Goal: Task Accomplishment & Management: Manage account settings

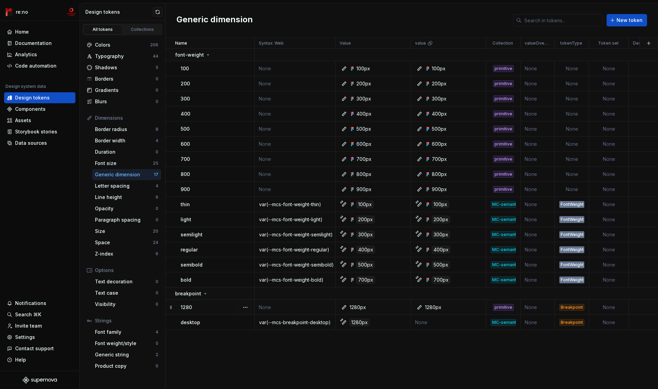
click at [571, 308] on div "Breakpoint" at bounding box center [571, 307] width 25 height 7
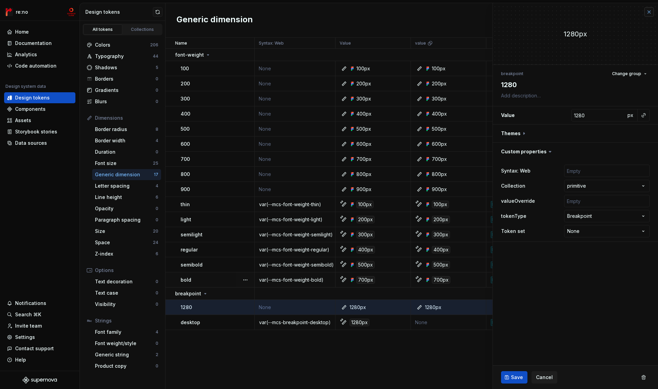
type textarea "*"
click at [649, 12] on button "button" at bounding box center [649, 12] width 10 height 10
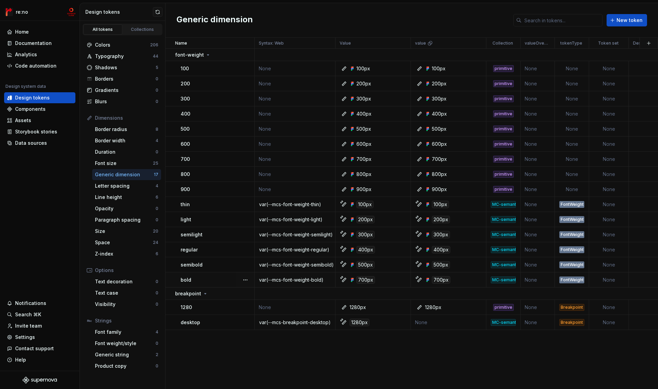
click at [579, 43] on html "re:no Home Documentation Analytics Code automation Design system data Design to…" at bounding box center [329, 194] width 658 height 389
click at [585, 54] on div "Edit property" at bounding box center [606, 56] width 58 height 11
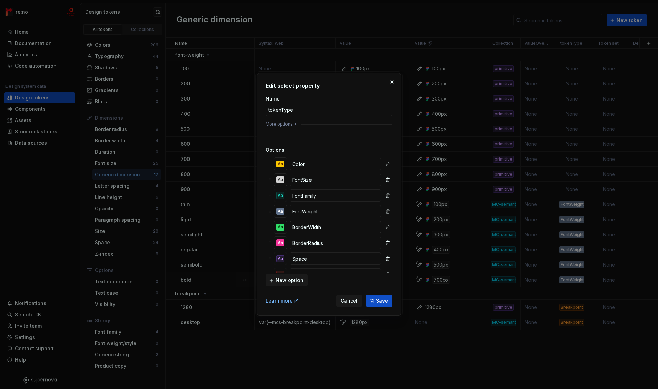
scroll to position [75, 0]
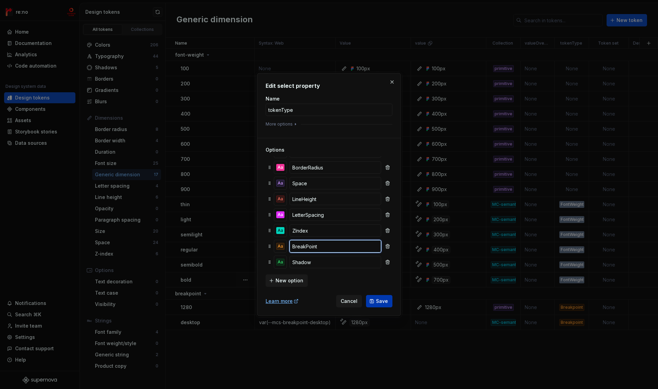
type input "BreakPoint"
click at [373, 302] on button "Save" at bounding box center [379, 301] width 26 height 12
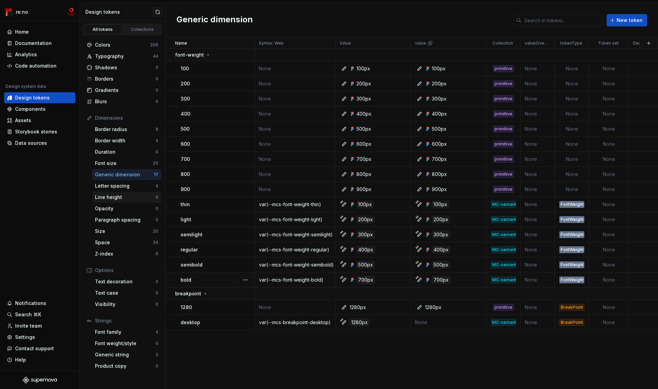
click at [124, 195] on div "Line height" at bounding box center [125, 197] width 61 height 7
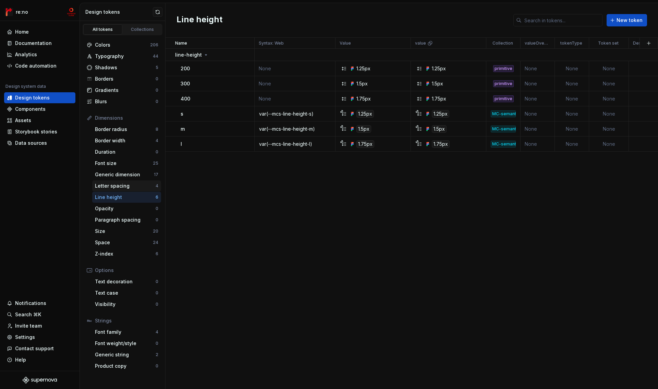
click at [126, 186] on div "Letter spacing" at bounding box center [125, 185] width 61 height 7
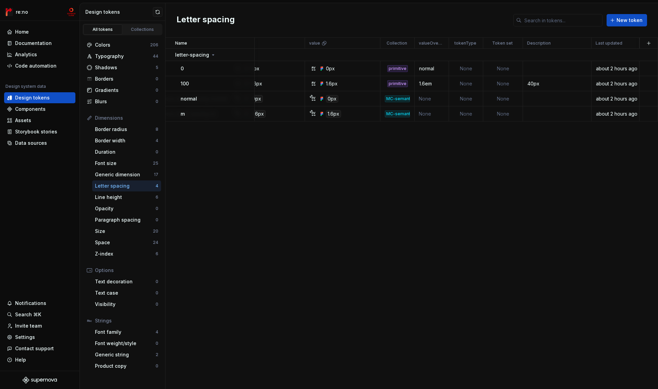
scroll to position [0, 106]
click at [435, 83] on div "1.6em" at bounding box center [431, 83] width 33 height 7
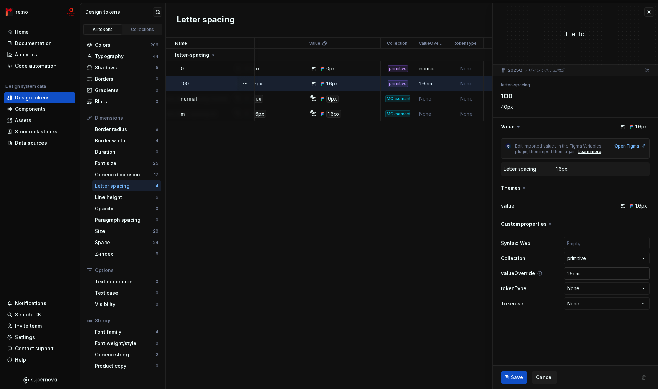
click at [578, 275] on input "1.6em" at bounding box center [607, 273] width 86 height 12
type textarea "*"
type input "0em"
type textarea "*"
type input "0.em"
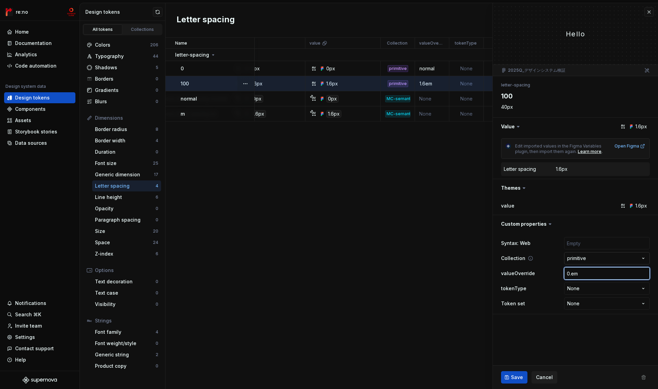
type textarea "*"
type input "0.1em"
click at [515, 377] on span "Save" at bounding box center [517, 377] width 12 height 7
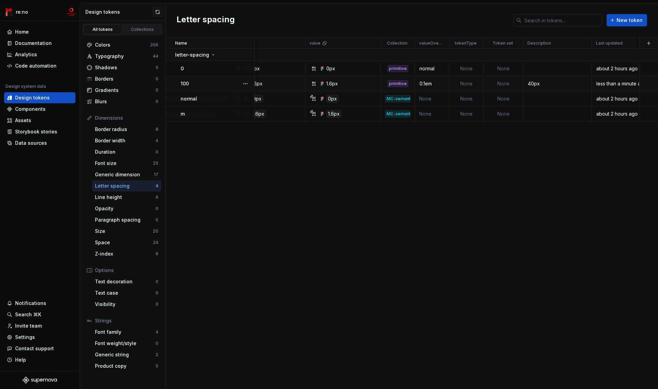
scroll to position [0, 106]
click at [119, 330] on div "Font family" at bounding box center [125, 331] width 61 height 7
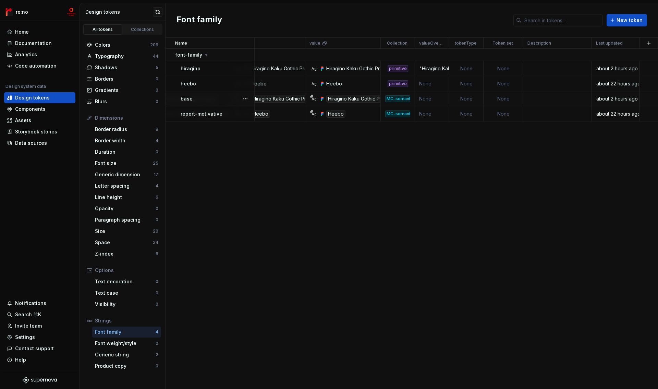
scroll to position [0, 106]
click at [430, 69] on div ""Hiragino Kaku Gothic ProN","Hiragino Sans","Meiryo","Helvetica Neue","Arial",s…" at bounding box center [431, 68] width 33 height 7
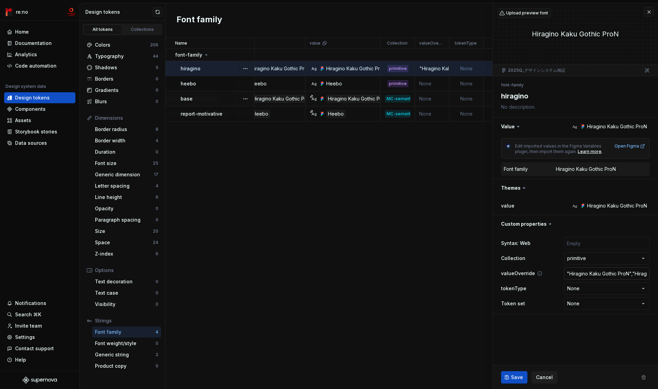
click at [583, 273] on input ""Hiragino Kaku Gothic ProN","Hiragino Sans","Meiryo","Helvetica Neue","Arial",s…" at bounding box center [607, 273] width 86 height 12
paste input "'Hiragino Kaku Gothic ProN', 'Hiragino Sans', Meiryo, 'Helvetica Neue', Arial,"
type textarea "*"
type input "'Hiragino Kaku Gothic ProN', 'Hiragino Sans', Meiryo, 'Helvetica Neue', Arial, …"
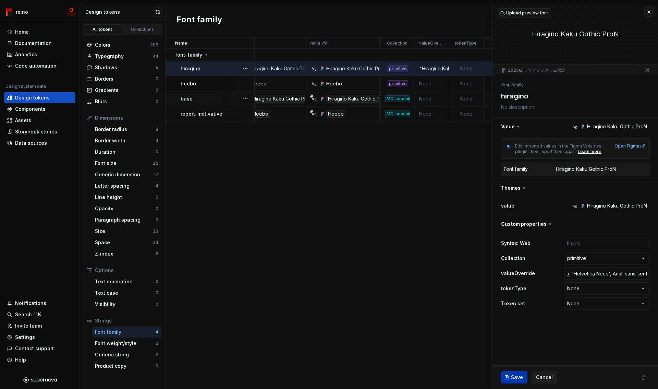
click at [510, 379] on button "Save" at bounding box center [514, 377] width 26 height 12
type textarea "*"
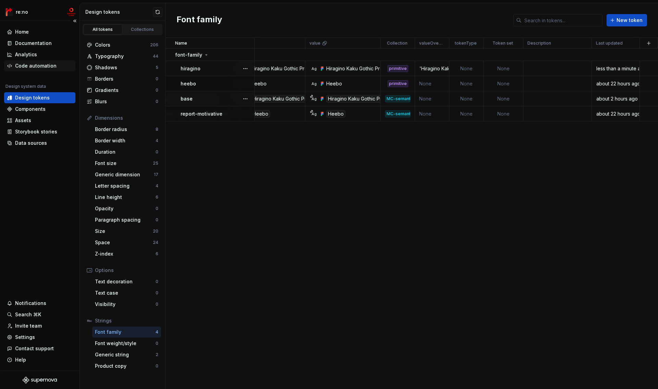
click at [37, 66] on div "Code automation" at bounding box center [35, 65] width 41 height 7
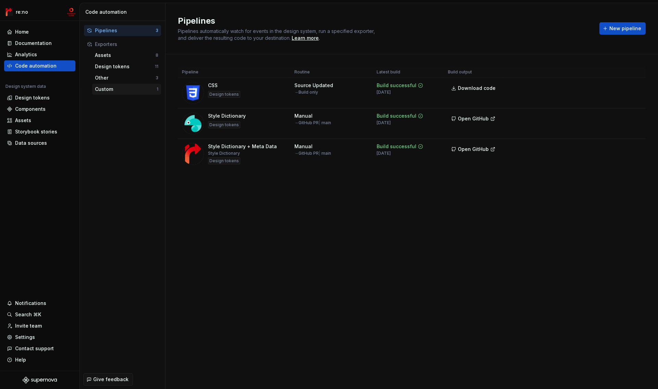
click at [98, 91] on div "Custom" at bounding box center [126, 89] width 62 height 7
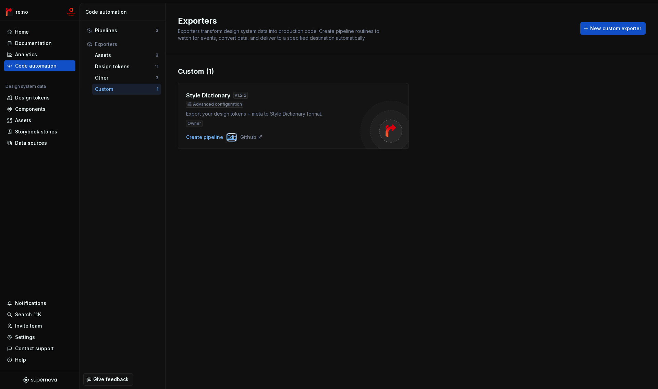
click at [228, 137] on div "Edit" at bounding box center [231, 137] width 9 height 7
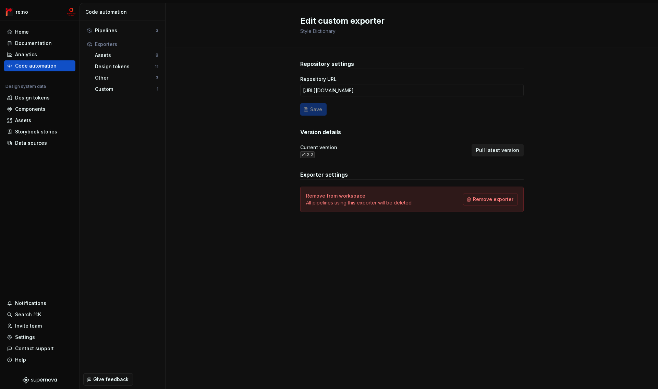
click at [491, 151] on span "Pull latest version" at bounding box center [497, 150] width 43 height 7
click at [114, 31] on div "Pipelines" at bounding box center [125, 30] width 61 height 7
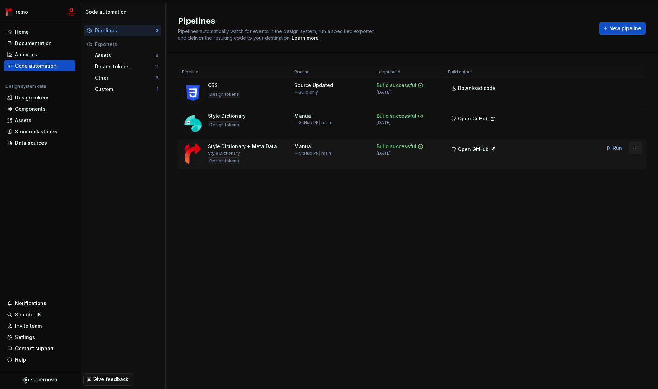
click at [636, 148] on html "re:no Home Documentation Analytics Code automation Design system data Design to…" at bounding box center [329, 194] width 658 height 389
click at [623, 161] on div "Edit pipeline" at bounding box center [610, 162] width 59 height 7
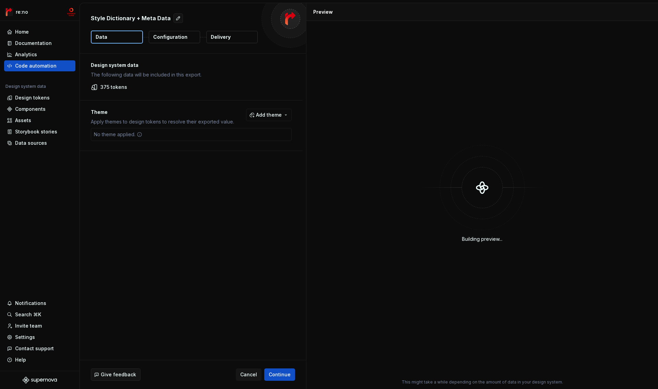
click at [183, 39] on p "Configuration" at bounding box center [170, 37] width 34 height 7
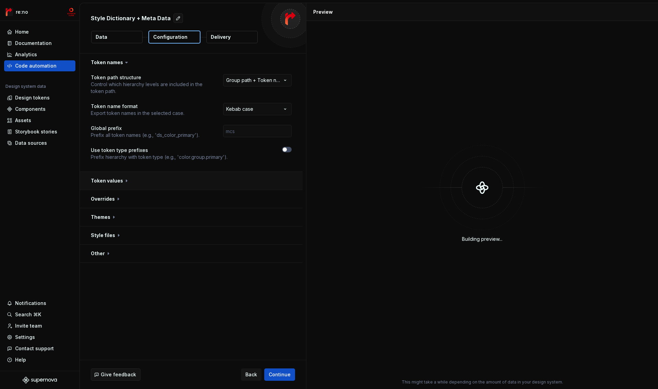
click at [107, 180] on button "button" at bounding box center [191, 181] width 223 height 18
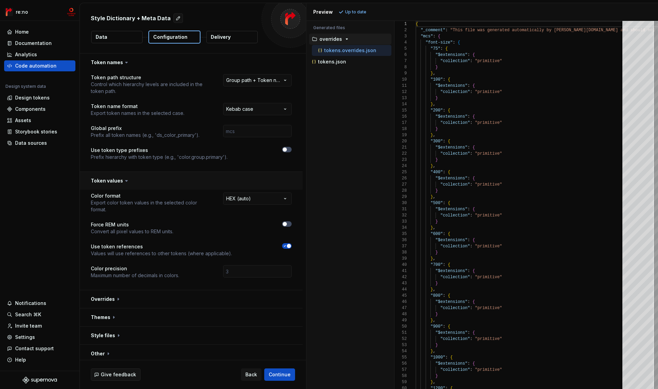
click at [107, 180] on button "button" at bounding box center [191, 181] width 223 height 18
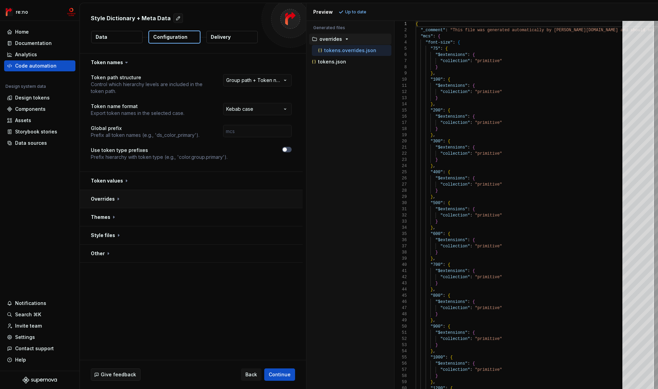
click at [110, 198] on button "button" at bounding box center [191, 199] width 223 height 18
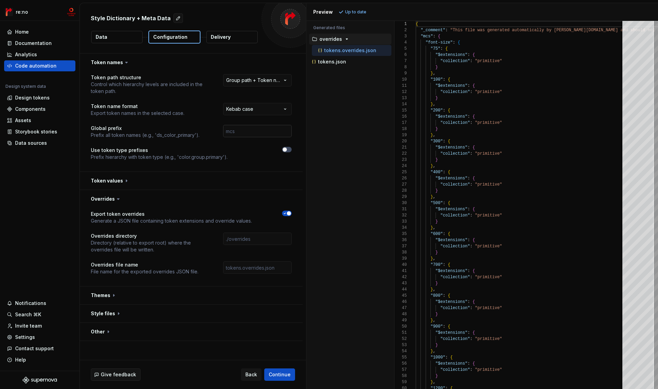
click at [246, 131] on input "text" at bounding box center [257, 131] width 69 height 12
click at [167, 205] on button "button" at bounding box center [191, 199] width 223 height 18
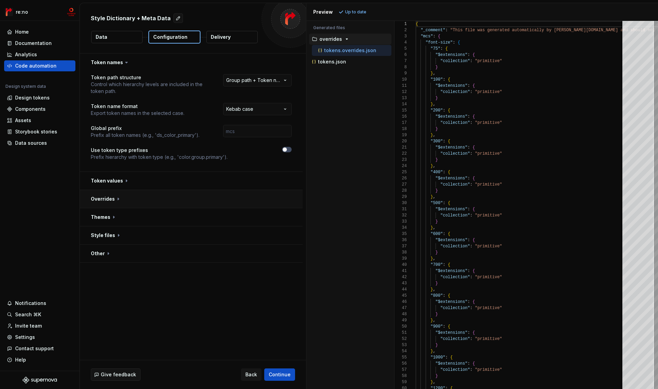
click at [154, 202] on button "button" at bounding box center [191, 199] width 223 height 18
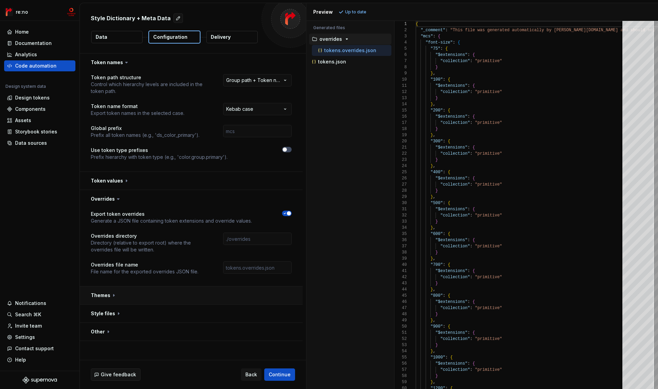
click at [102, 295] on button "button" at bounding box center [191, 295] width 223 height 18
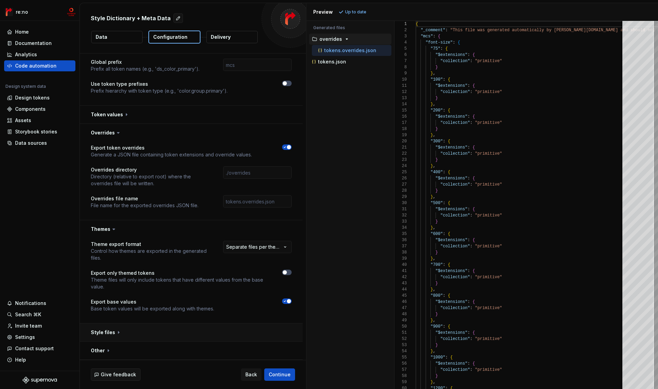
click at [102, 332] on button "button" at bounding box center [191, 332] width 223 height 18
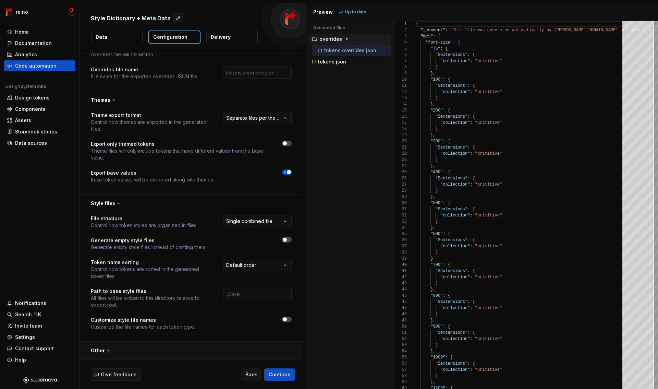
click at [96, 350] on button "button" at bounding box center [191, 350] width 223 height 18
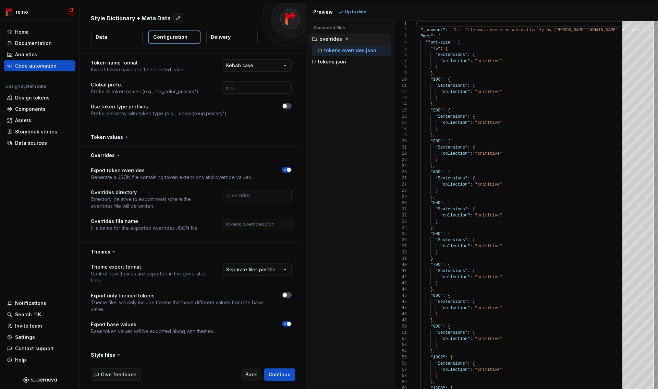
scroll to position [0, 0]
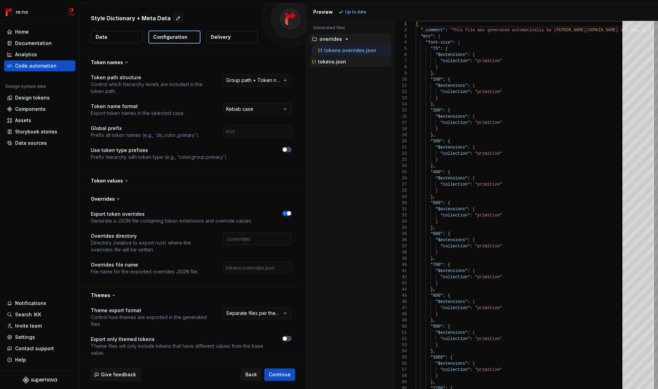
click at [352, 62] on div "tokens.json" at bounding box center [350, 61] width 81 height 7
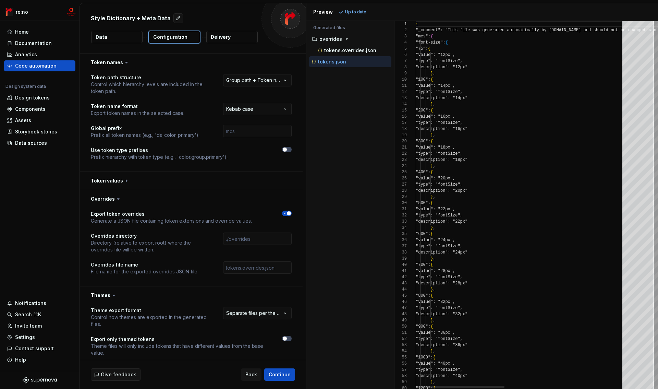
scroll to position [62, 0]
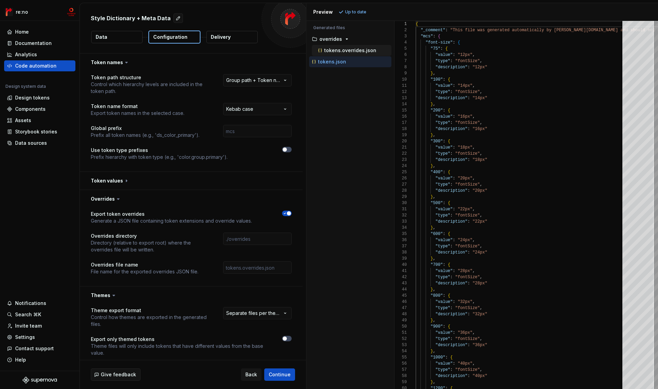
click at [350, 52] on p "tokens.overrides.json" at bounding box center [350, 50] width 52 height 5
type textarea "**********"
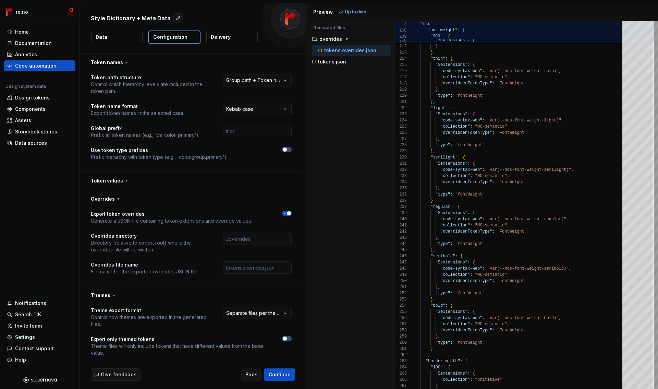
click at [220, 38] on p "Delivery" at bounding box center [221, 37] width 20 height 7
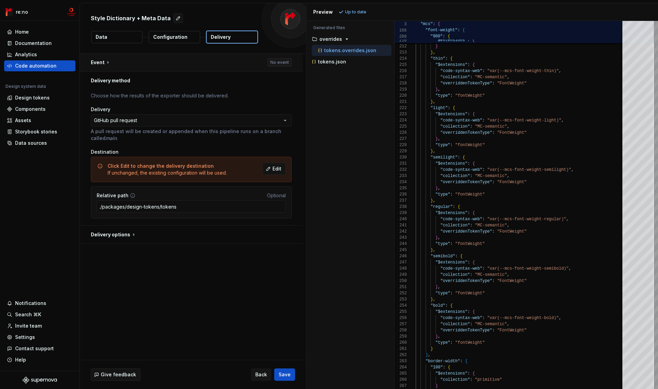
click at [104, 62] on button "button" at bounding box center [191, 62] width 223 height 18
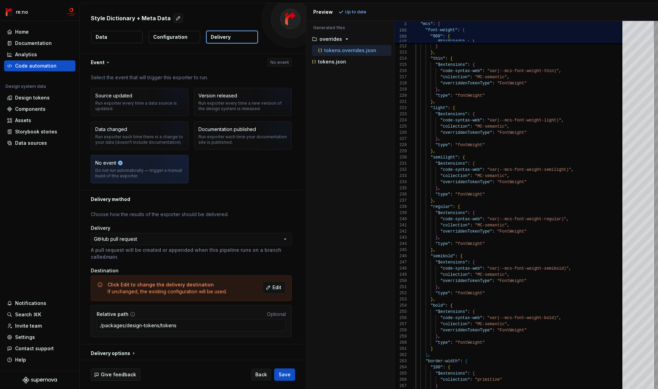
click at [105, 62] on icon at bounding box center [108, 62] width 7 height 7
click at [92, 63] on button "button" at bounding box center [191, 62] width 223 height 18
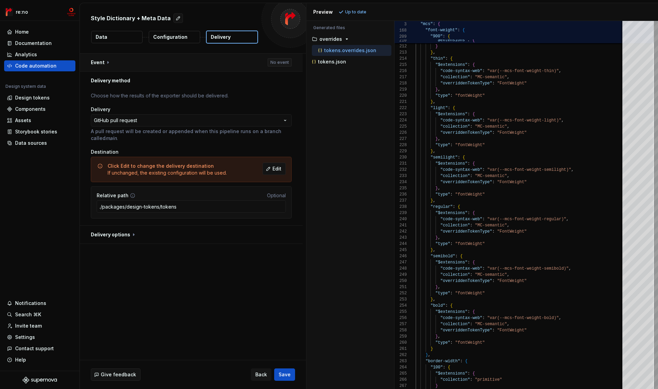
click at [93, 63] on button "button" at bounding box center [191, 62] width 223 height 18
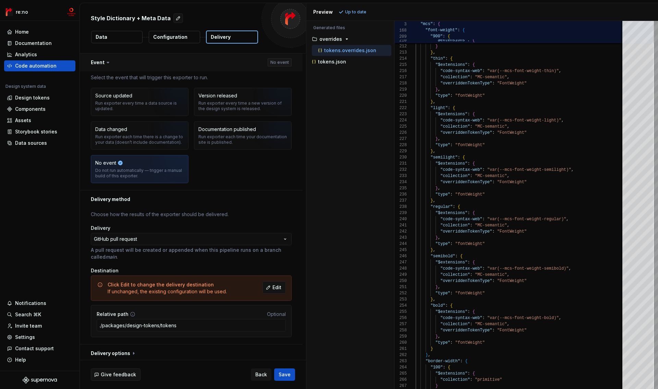
click at [93, 63] on button "button" at bounding box center [191, 62] width 223 height 18
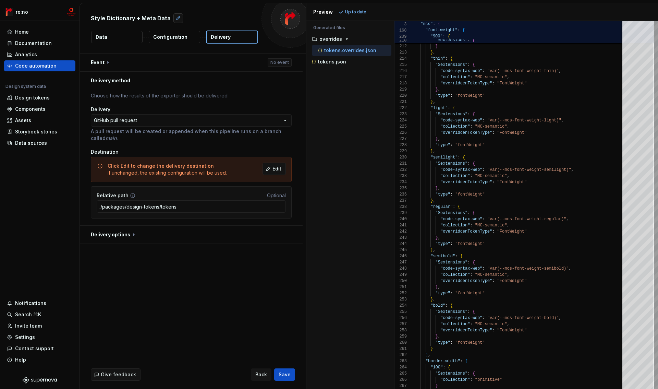
click at [175, 22] on button "button" at bounding box center [178, 18] width 10 height 10
click at [175, 20] on textarea "**********" at bounding box center [173, 18] width 168 height 11
click at [145, 19] on textarea "**********" at bounding box center [173, 18] width 168 height 11
drag, startPoint x: 145, startPoint y: 19, endPoint x: 155, endPoint y: 3, distance: 18.5
click at [145, 19] on textarea "**********" at bounding box center [173, 18] width 168 height 11
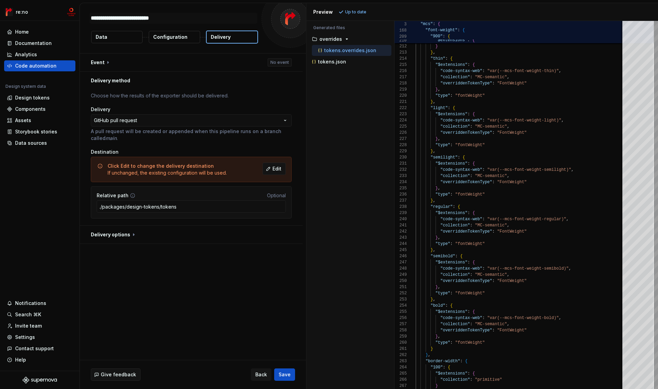
type textarea "*"
type textarea "**********"
type textarea "*"
type textarea "**********"
type textarea "*"
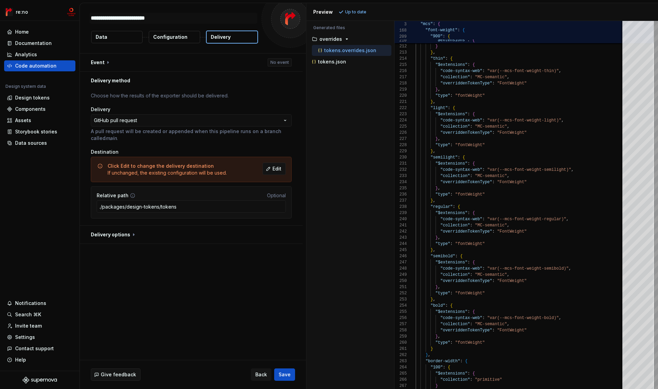
type textarea "**********"
type textarea "*"
type textarea "**********"
type textarea "*"
type textarea "**********"
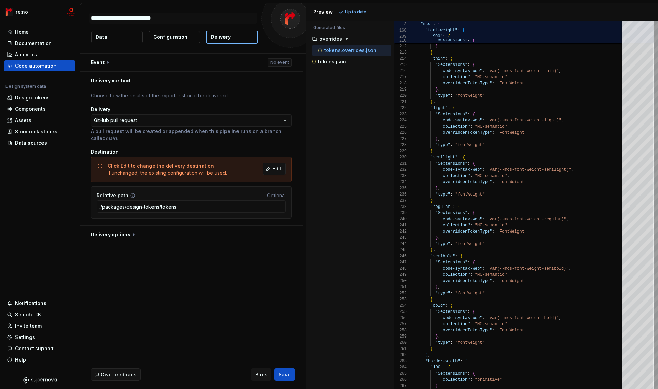
type textarea "*"
type textarea "**********"
type textarea "*"
type textarea "**********"
type textarea "*"
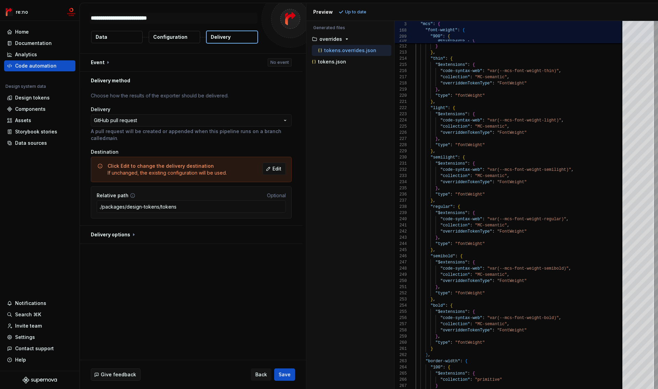
type textarea "**********"
type textarea "*"
type textarea "**********"
type textarea "*"
type textarea "**********"
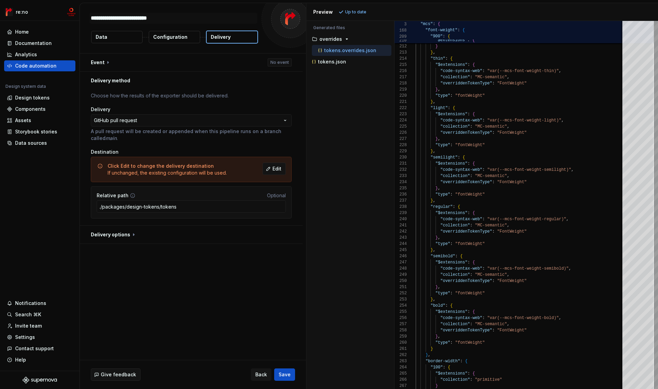
type textarea "*"
type textarea "**********"
type textarea "*"
type textarea "**********"
type textarea "*"
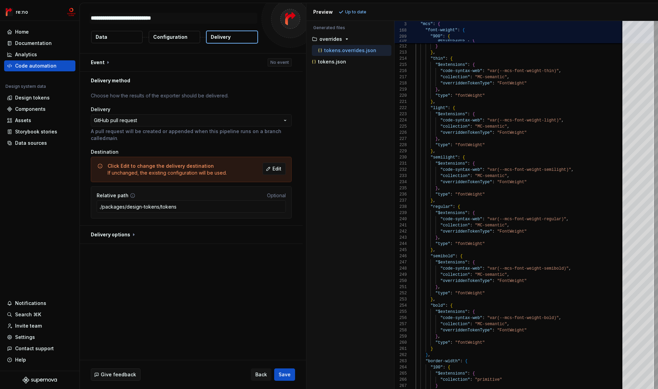
type textarea "**********"
type textarea "*"
type textarea "**********"
type textarea "*"
type textarea "**********"
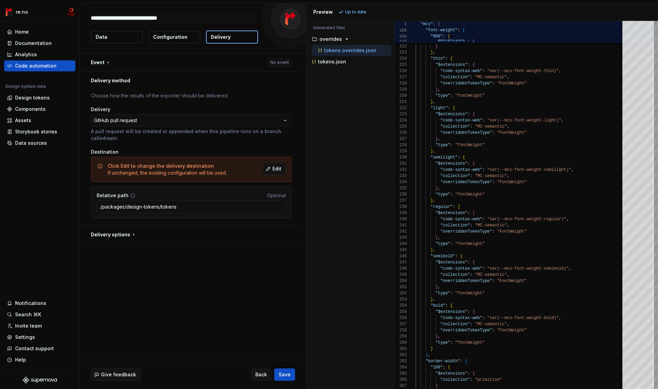
type textarea "*"
type textarea "**********"
type textarea "*"
type textarea "**********"
click at [286, 374] on span "Save" at bounding box center [285, 374] width 12 height 7
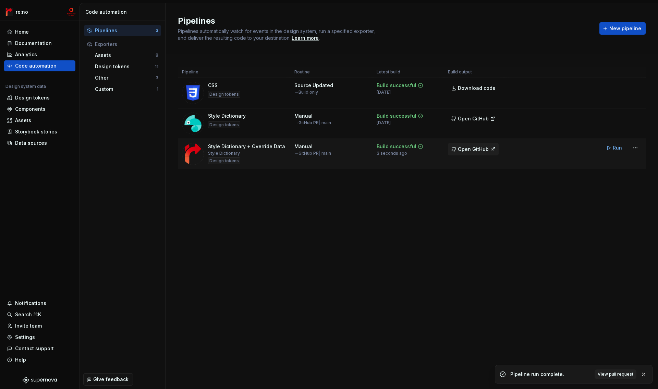
click at [483, 151] on span "Open GitHub" at bounding box center [473, 149] width 31 height 7
click at [35, 97] on div "Design tokens" at bounding box center [32, 97] width 35 height 7
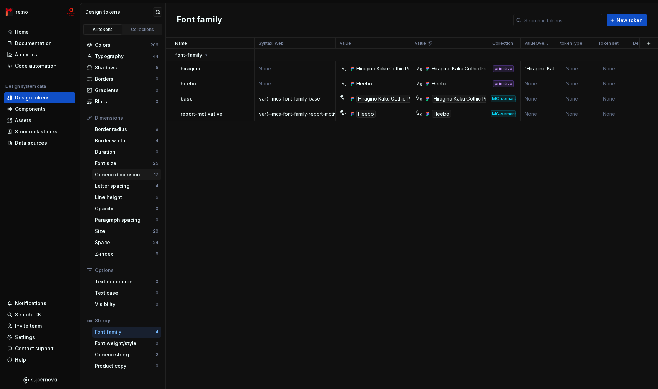
click at [127, 177] on div "Generic dimension" at bounding box center [124, 174] width 59 height 7
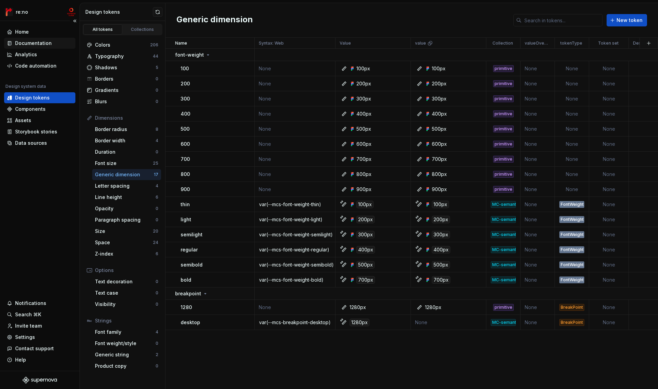
click at [42, 43] on div "Documentation" at bounding box center [33, 43] width 37 height 7
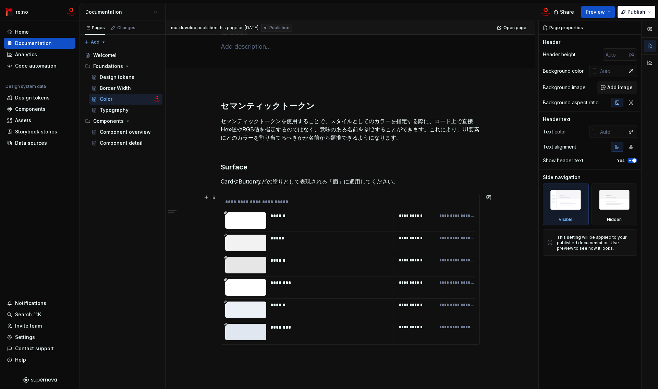
scroll to position [113, 0]
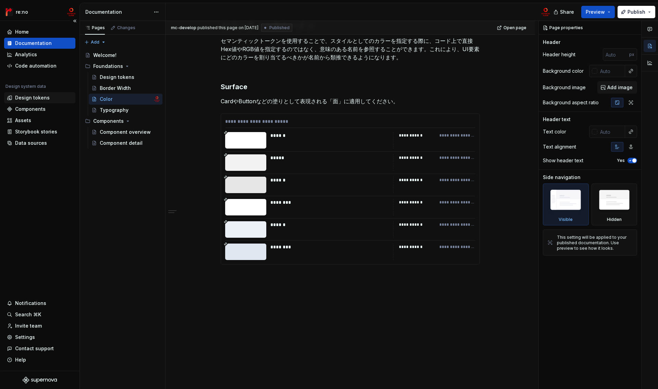
click at [43, 100] on div "Design tokens" at bounding box center [32, 97] width 35 height 7
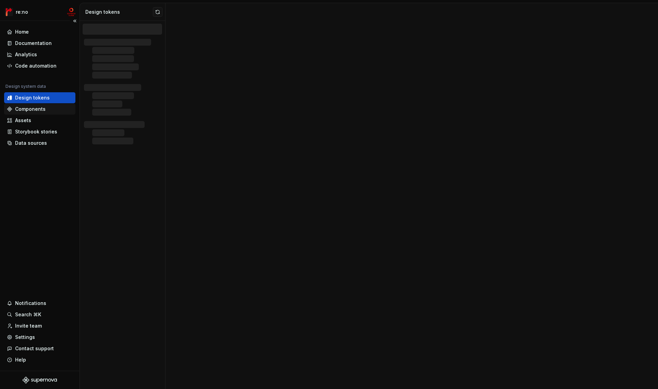
click at [41, 111] on div "Components" at bounding box center [30, 109] width 31 height 7
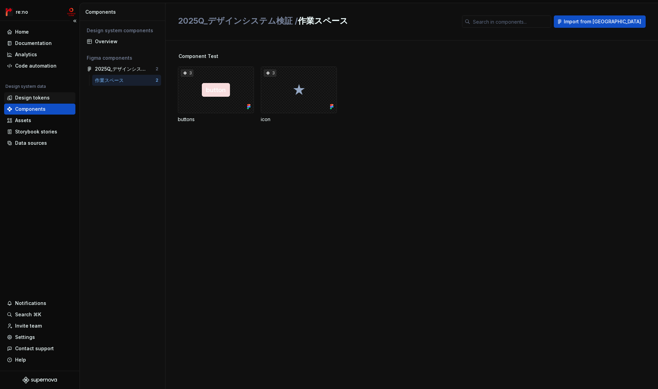
click at [41, 98] on div "Design tokens" at bounding box center [32, 97] width 35 height 7
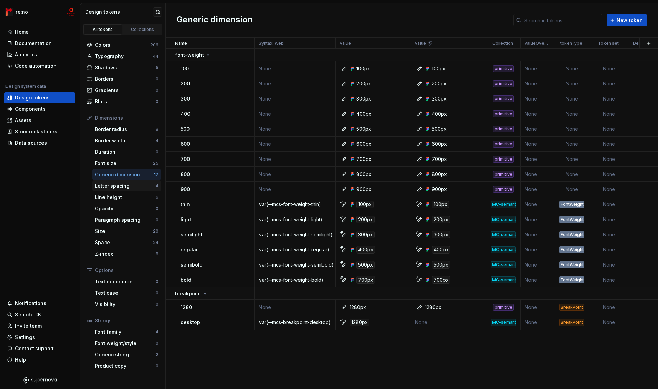
click at [127, 191] on div "Letter spacing 4" at bounding box center [126, 185] width 69 height 11
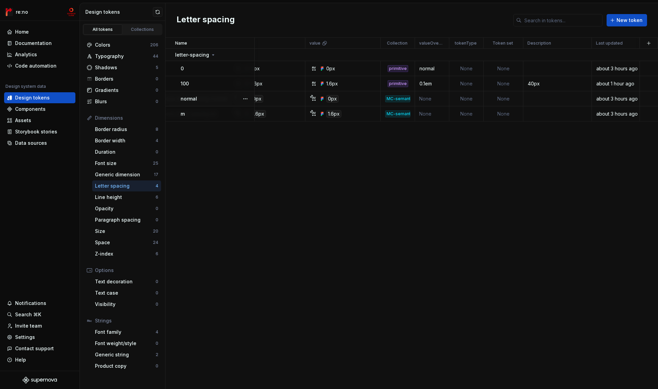
scroll to position [0, 106]
click at [34, 44] on div "Documentation" at bounding box center [33, 43] width 37 height 7
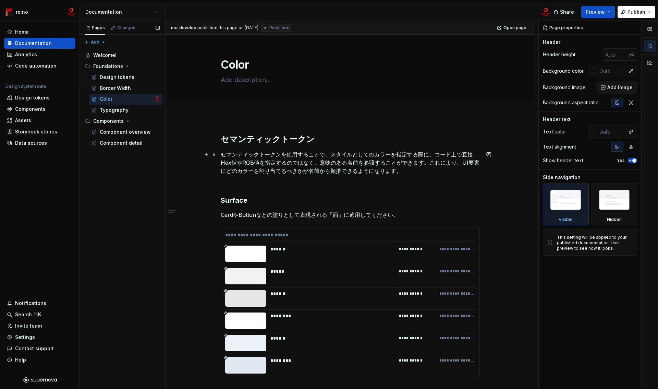
type textarea "*"
click at [55, 133] on div "Storybook stories" at bounding box center [36, 131] width 42 height 7
